Goal: Information Seeking & Learning: Learn about a topic

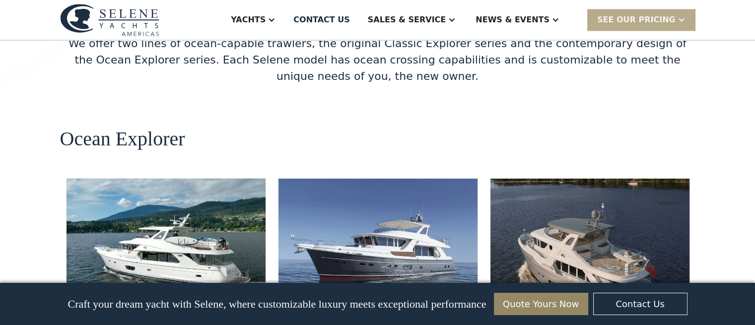
scroll to position [1788, 0]
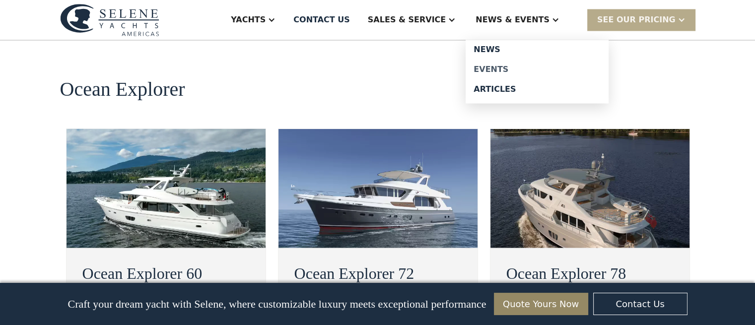
click at [524, 69] on div "Events" at bounding box center [537, 70] width 127 height 8
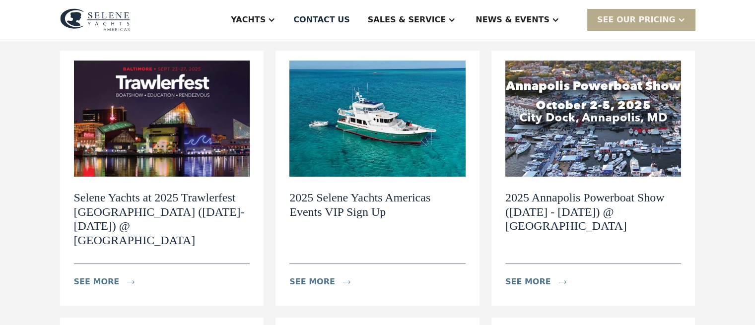
scroll to position [149, 0]
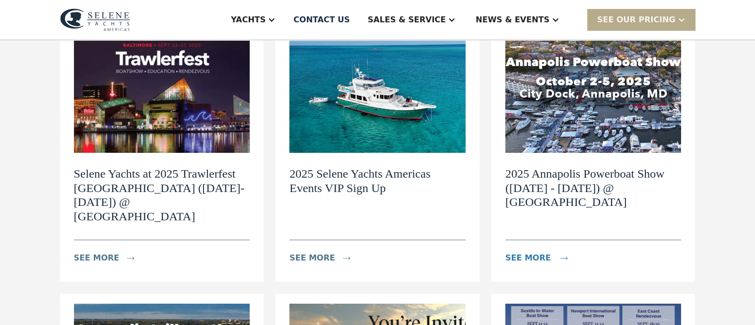
click at [534, 252] on div "see more" at bounding box center [529, 258] width 46 height 12
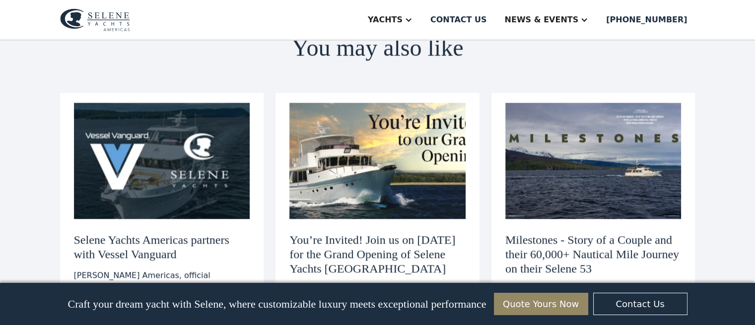
scroll to position [1142, 0]
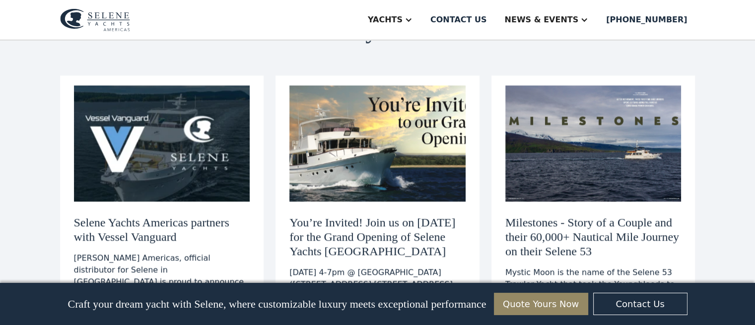
click at [572, 216] on h3 "Milestones - Story of a Couple and their 60,000+ Nautical Mile Journey on their…" at bounding box center [594, 237] width 176 height 43
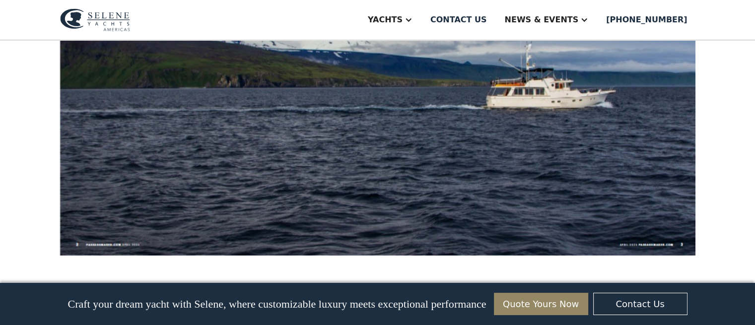
scroll to position [497, 0]
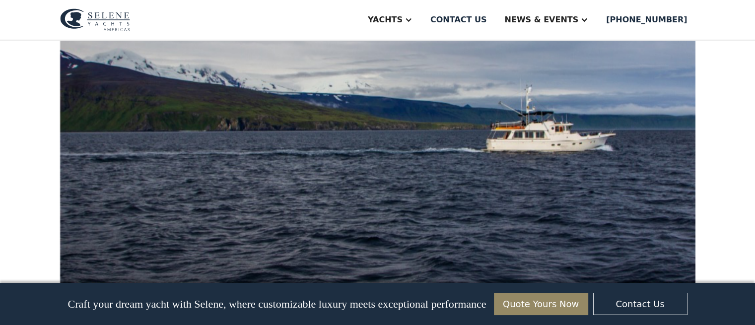
click at [542, 193] on img at bounding box center [378, 99] width 636 height 400
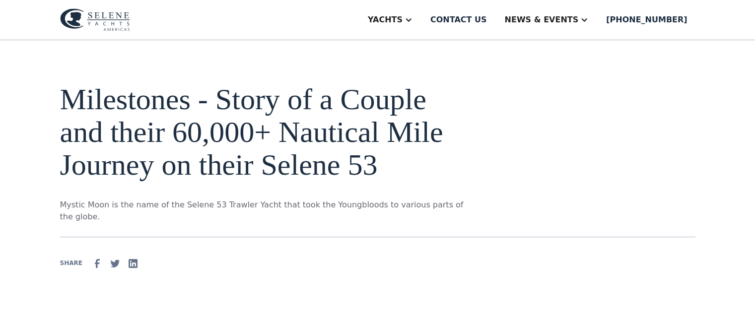
scroll to position [0, 0]
